Goal: Information Seeking & Learning: Check status

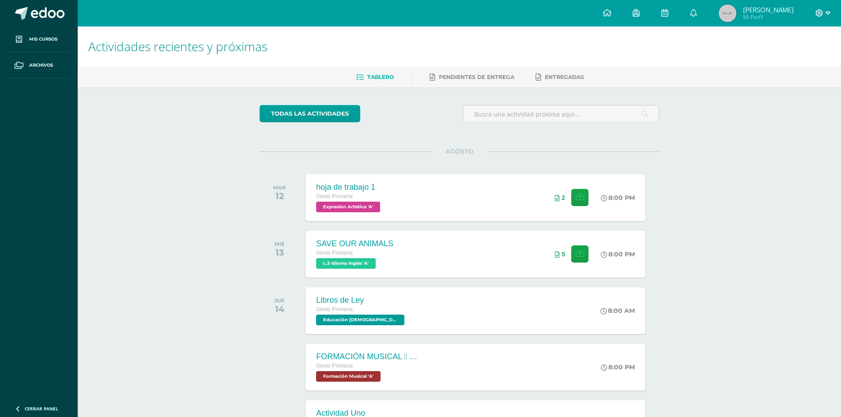
click at [820, 15] on icon at bounding box center [820, 13] width 8 height 8
click at [796, 56] on link "Cerrar sesión" at bounding box center [795, 60] width 70 height 13
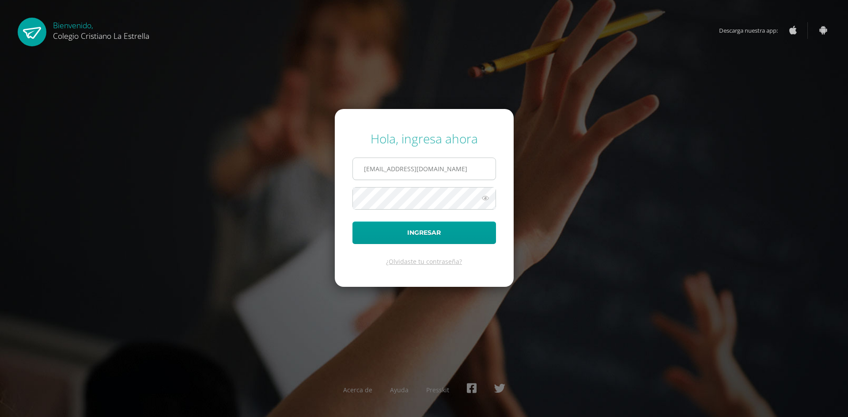
click at [480, 166] on input "2021123@laestrella.edu.gt" at bounding box center [424, 169] width 143 height 22
type input "2021175@laestrella.edu.gt"
click at [465, 236] on button "Ingresar" at bounding box center [424, 233] width 144 height 23
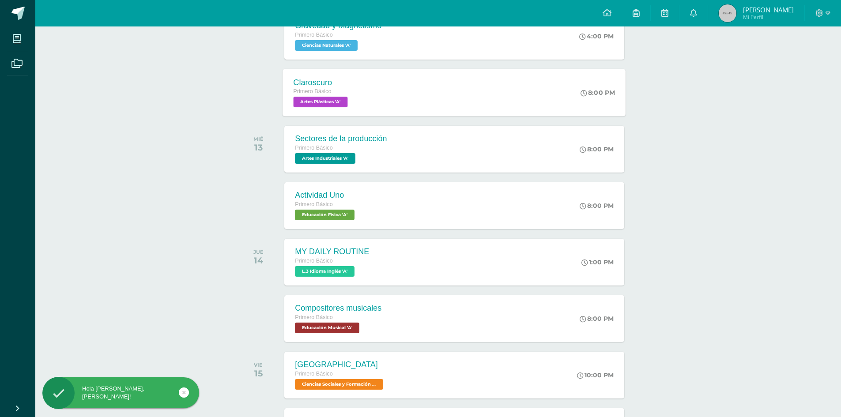
scroll to position [221, 0]
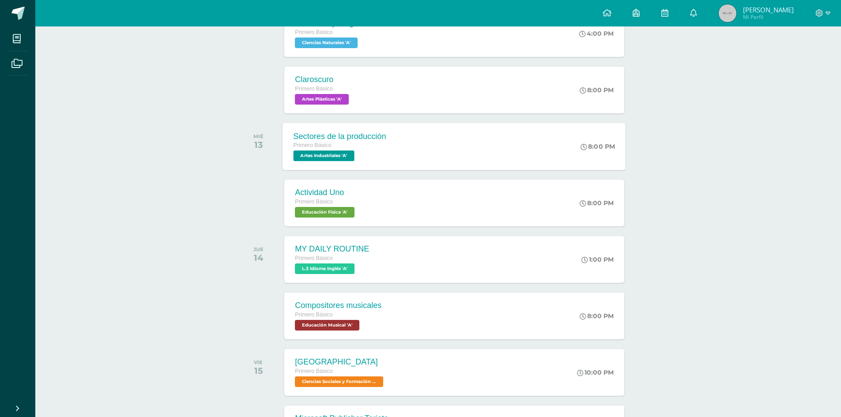
click at [406, 148] on div "Sectores de la producción Primero Básico Artes Industriales 'A' 8:00 PM Sectore…" at bounding box center [454, 146] width 343 height 47
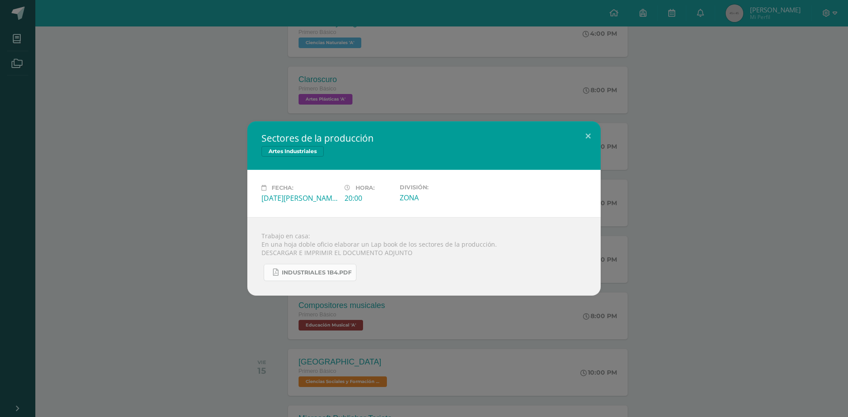
click at [330, 272] on span "INDUSTRIALES 1B4.pdf" at bounding box center [317, 272] width 70 height 7
click at [584, 133] on button at bounding box center [587, 136] width 25 height 30
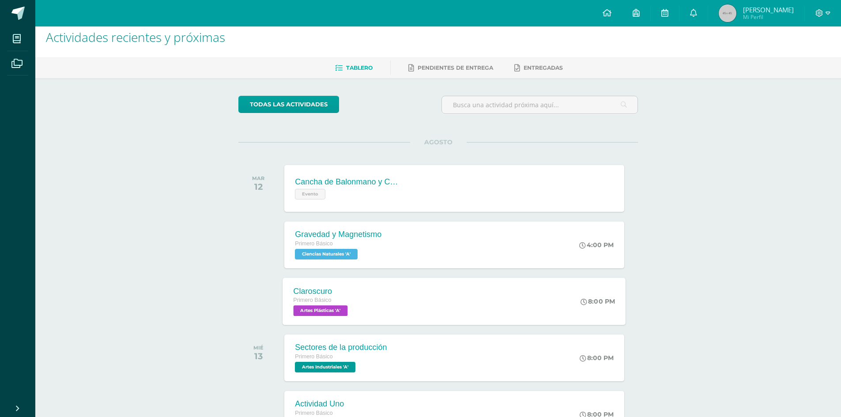
scroll to position [0, 0]
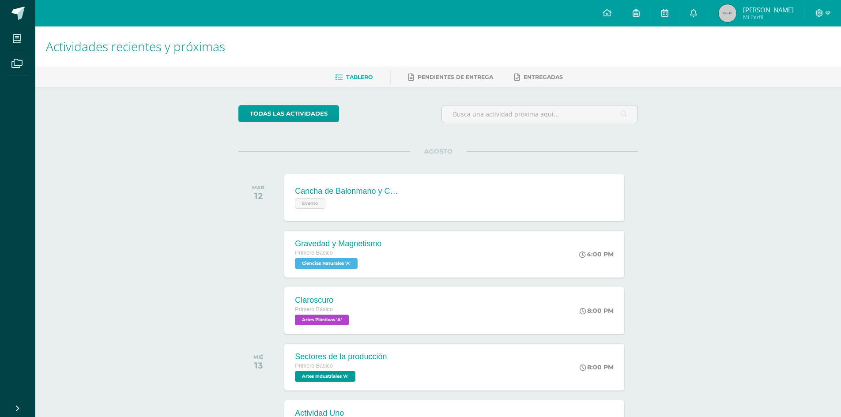
click at [821, 14] on icon at bounding box center [820, 13] width 8 height 8
click at [811, 58] on span "Cerrar sesión" at bounding box center [800, 60] width 40 height 8
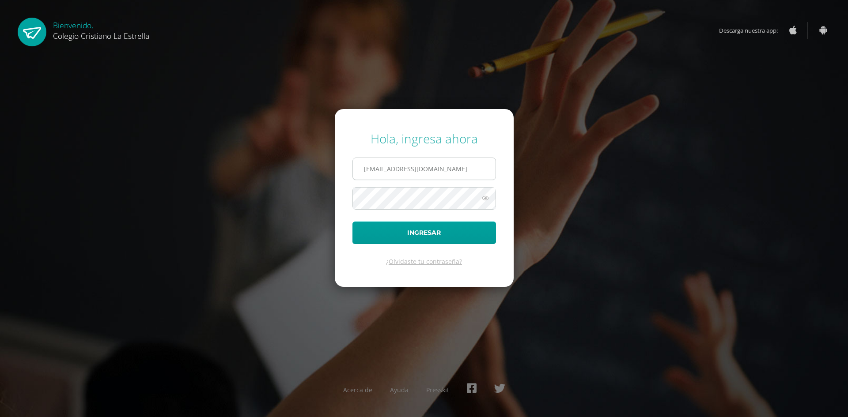
click at [457, 169] on input "2021175@laestrella.edu.gt" at bounding box center [424, 169] width 143 height 22
type input "16@laestrella.edu.gt"
click at [482, 226] on button "Ingresar" at bounding box center [424, 233] width 144 height 23
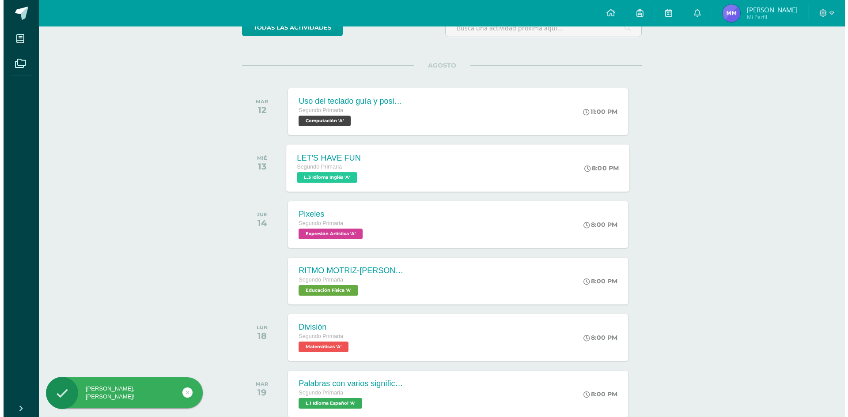
scroll to position [132, 0]
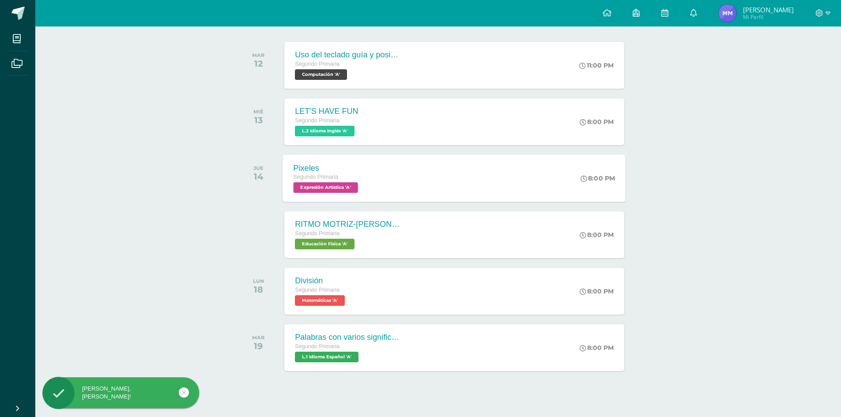
click at [386, 181] on div "Pixeles Segundo Primaria Expresión Artística 'A' 8:00 PM Pixeles Expresión Artí…" at bounding box center [454, 178] width 343 height 47
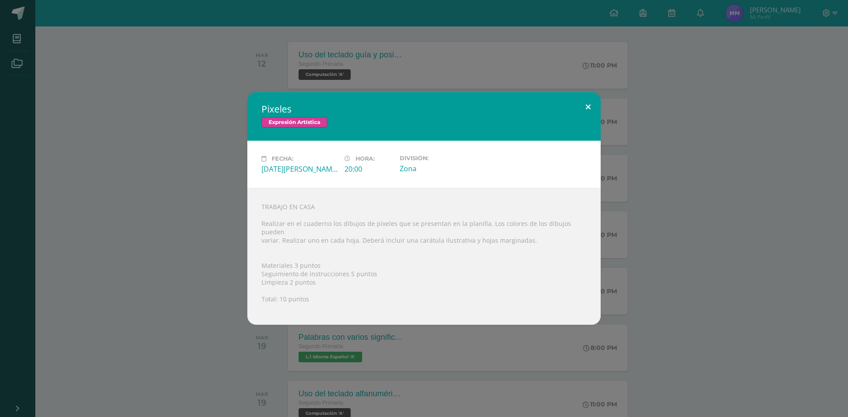
click at [593, 106] on button at bounding box center [587, 107] width 25 height 30
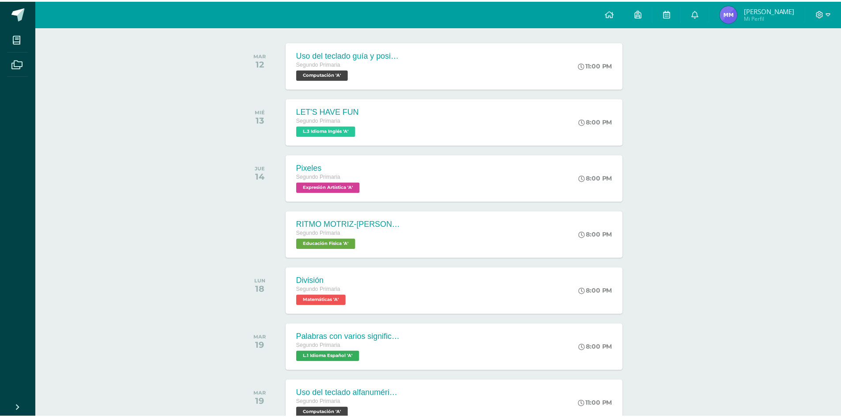
scroll to position [0, 0]
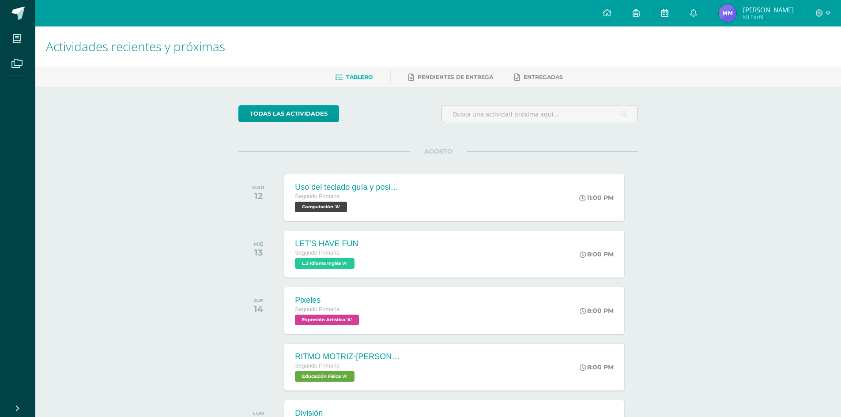
click at [673, 14] on link at bounding box center [665, 13] width 28 height 26
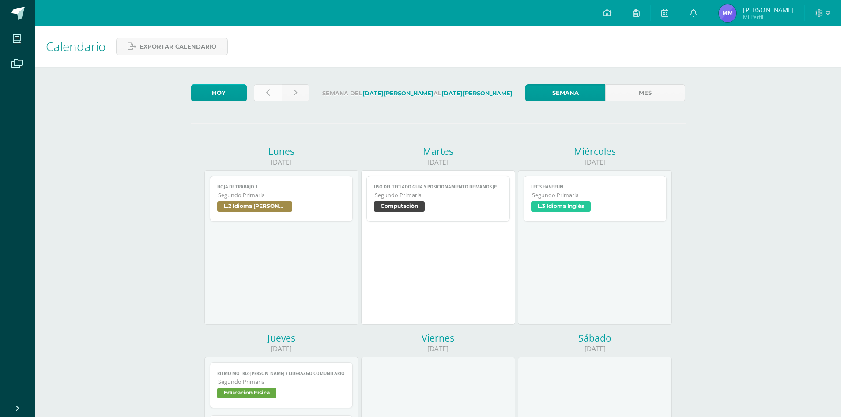
click at [262, 97] on link at bounding box center [268, 92] width 28 height 17
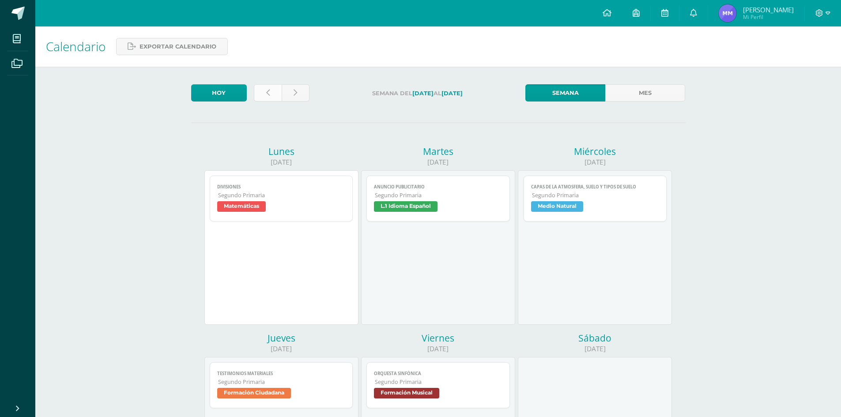
click at [267, 94] on icon at bounding box center [268, 93] width 4 height 8
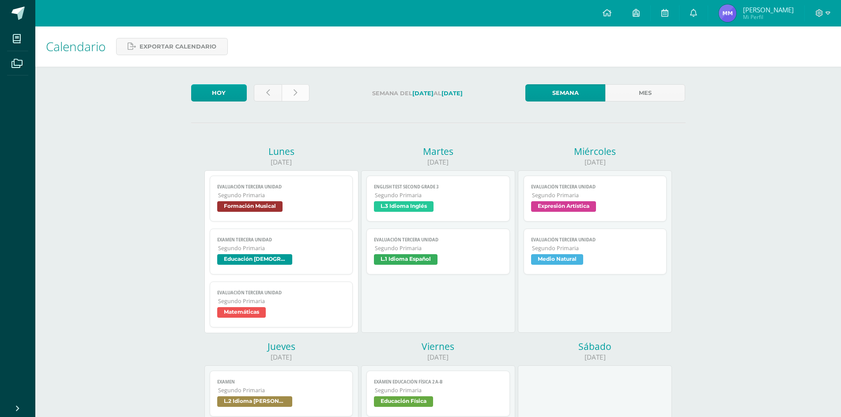
click at [298, 95] on link at bounding box center [296, 92] width 28 height 17
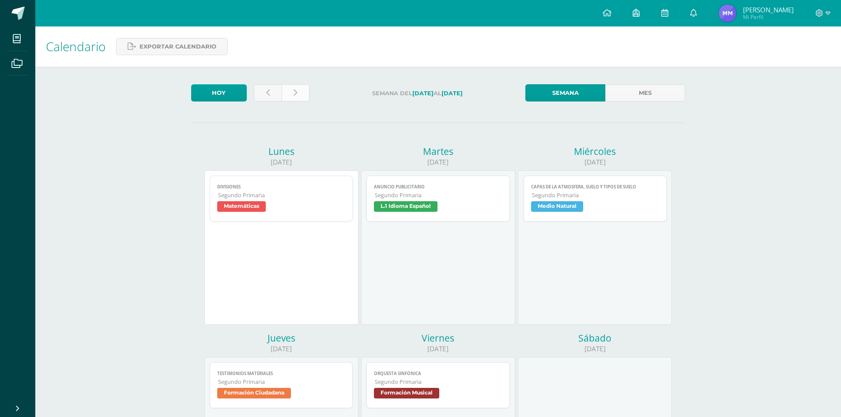
click at [287, 96] on link at bounding box center [296, 92] width 28 height 17
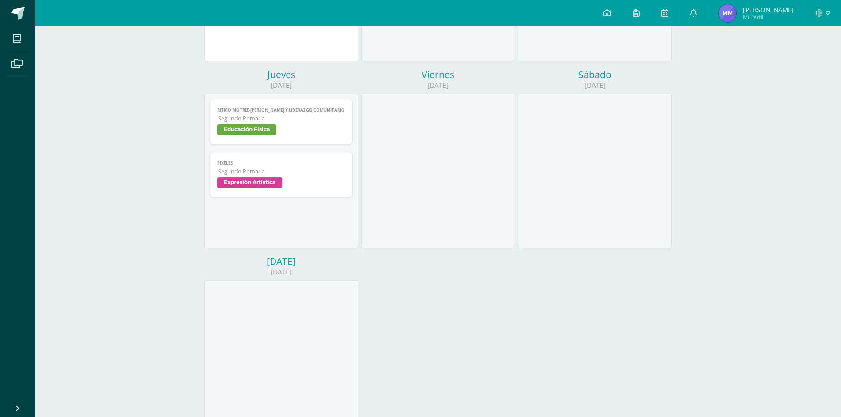
scroll to position [265, 0]
click at [311, 185] on span "Expresión Artística" at bounding box center [281, 182] width 129 height 13
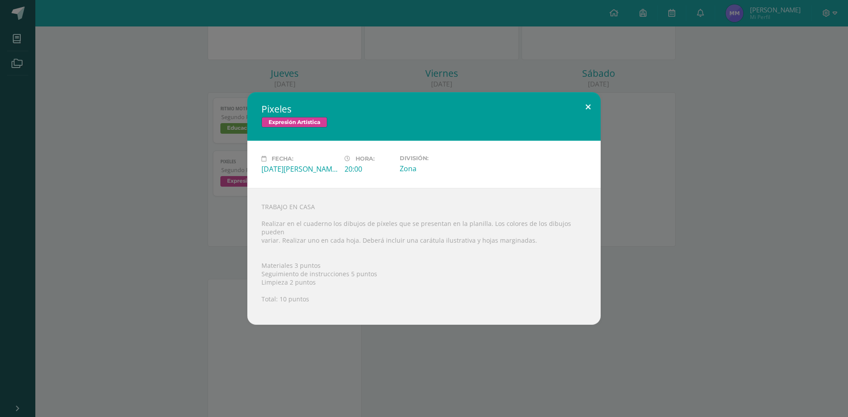
click at [589, 110] on button at bounding box center [587, 107] width 25 height 30
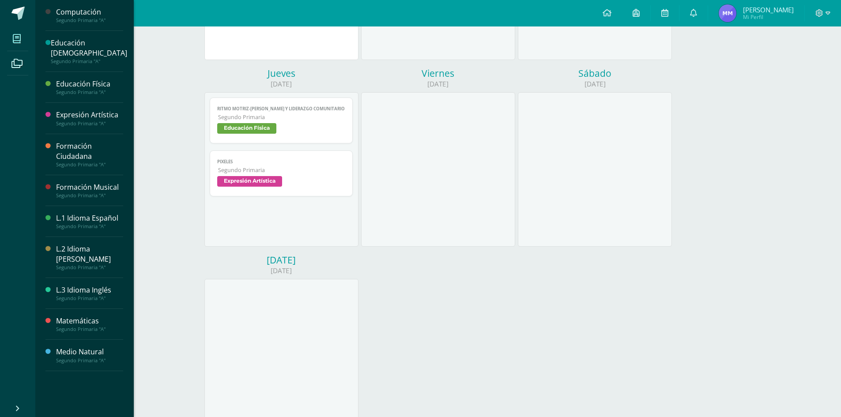
click at [15, 38] on icon at bounding box center [17, 38] width 8 height 9
click at [98, 121] on div "Segundo Primaria "A"" at bounding box center [89, 124] width 67 height 6
click at [101, 110] on div "Expresión Artística" at bounding box center [89, 115] width 67 height 10
